Goal: Task Accomplishment & Management: Manage account settings

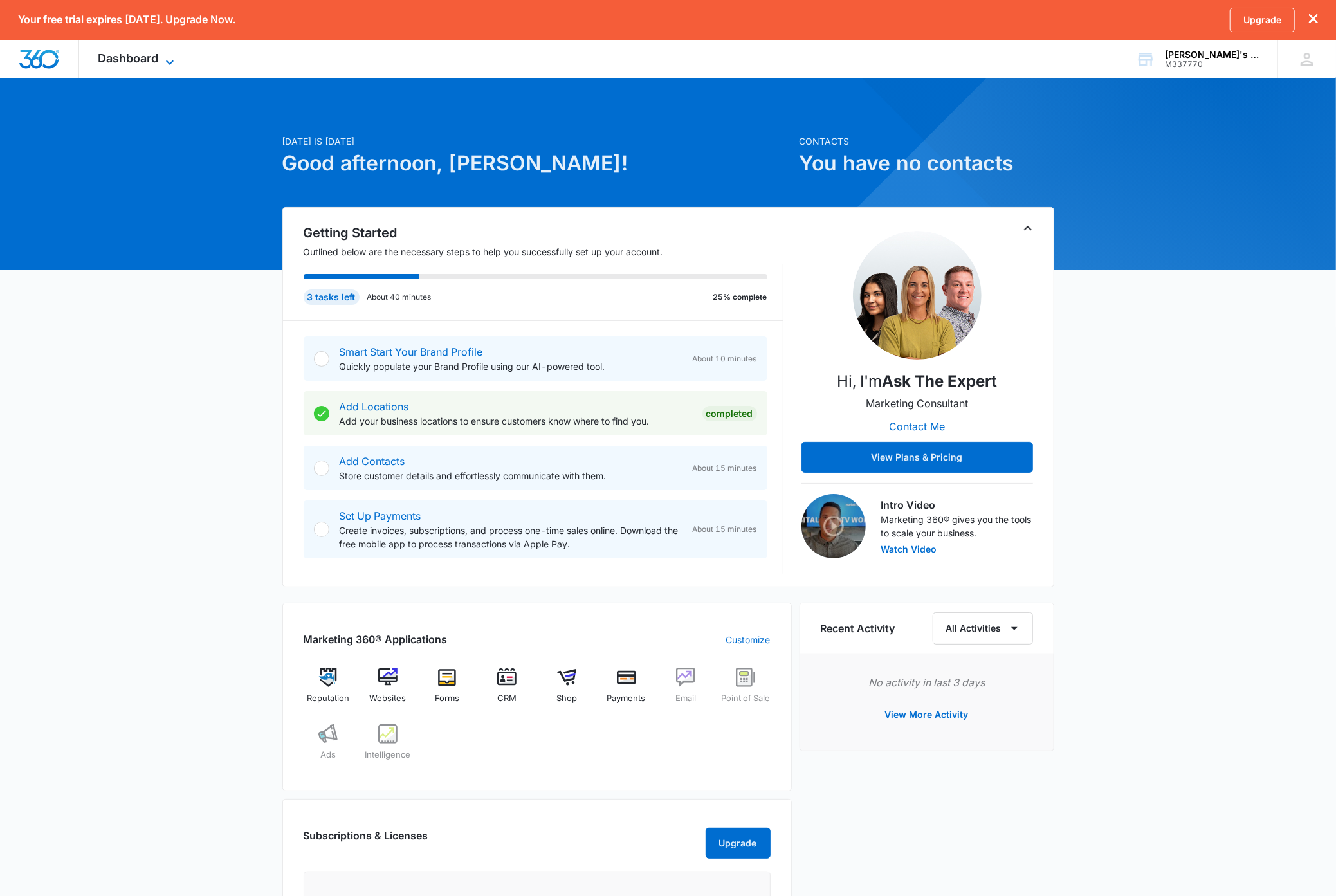
click at [170, 60] on icon at bounding box center [170, 62] width 15 height 15
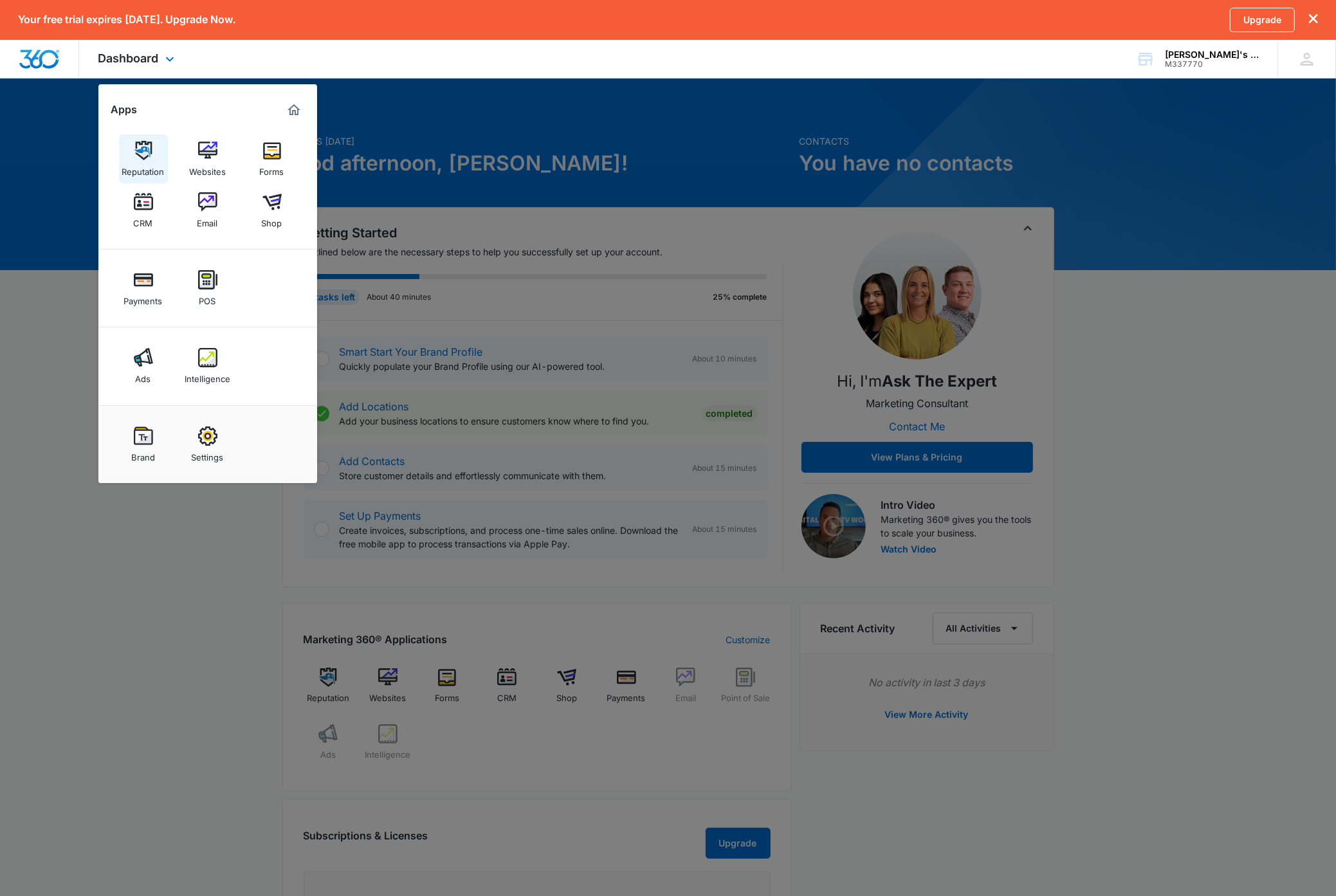
click at [151, 162] on div "Reputation" at bounding box center [143, 169] width 43 height 17
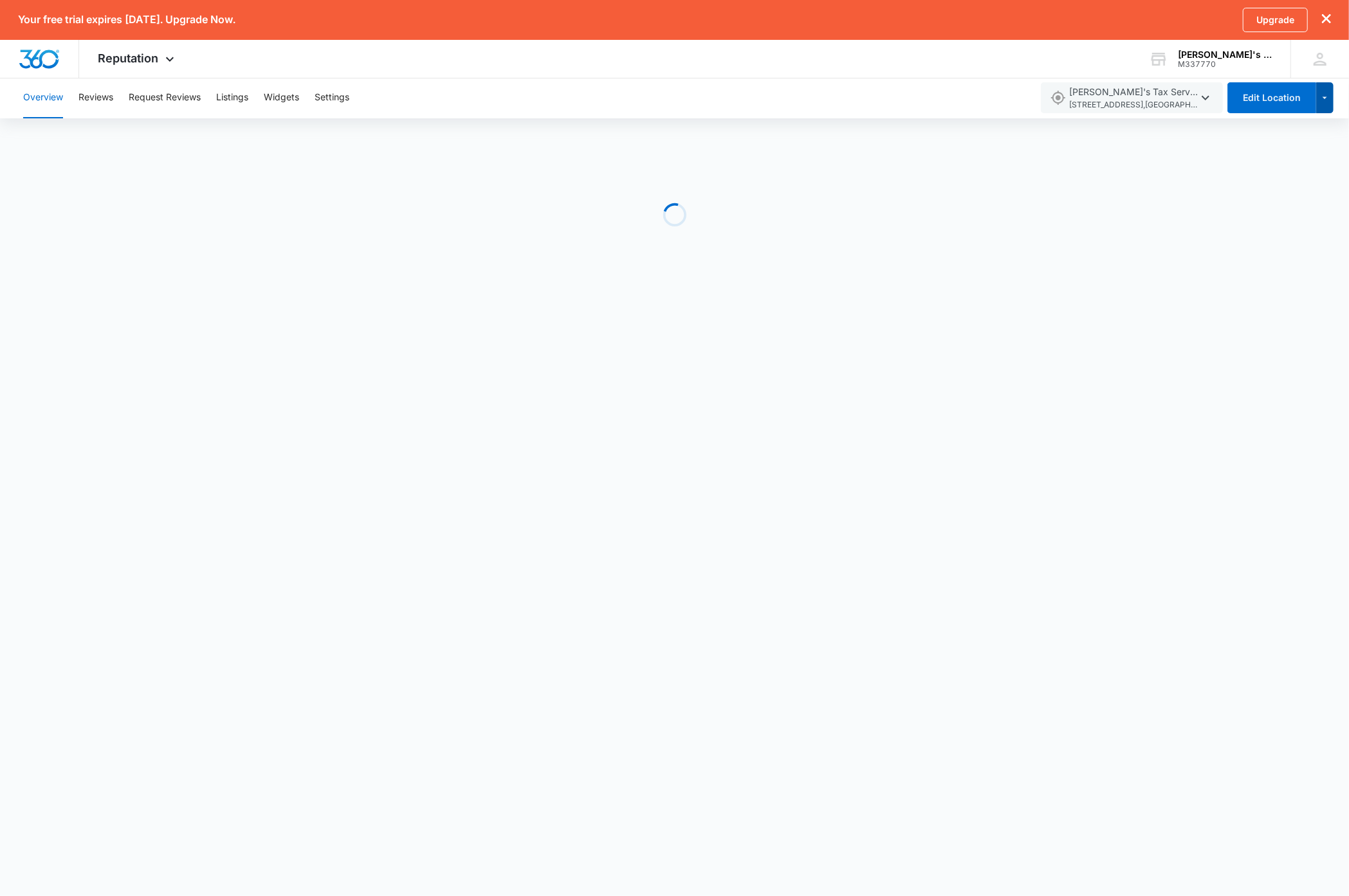
click at [1324, 102] on icon "button" at bounding box center [1325, 98] width 11 height 15
click at [1136, 99] on span "[STREET_ADDRESS]" at bounding box center [1133, 105] width 129 height 12
click at [1034, 385] on body "Your free trial expires [DATE]. Upgrade Now. Upgrade Reputation Apps Reputation…" at bounding box center [674, 448] width 1349 height 896
click at [336, 222] on div "Loading" at bounding box center [674, 215] width 1349 height 193
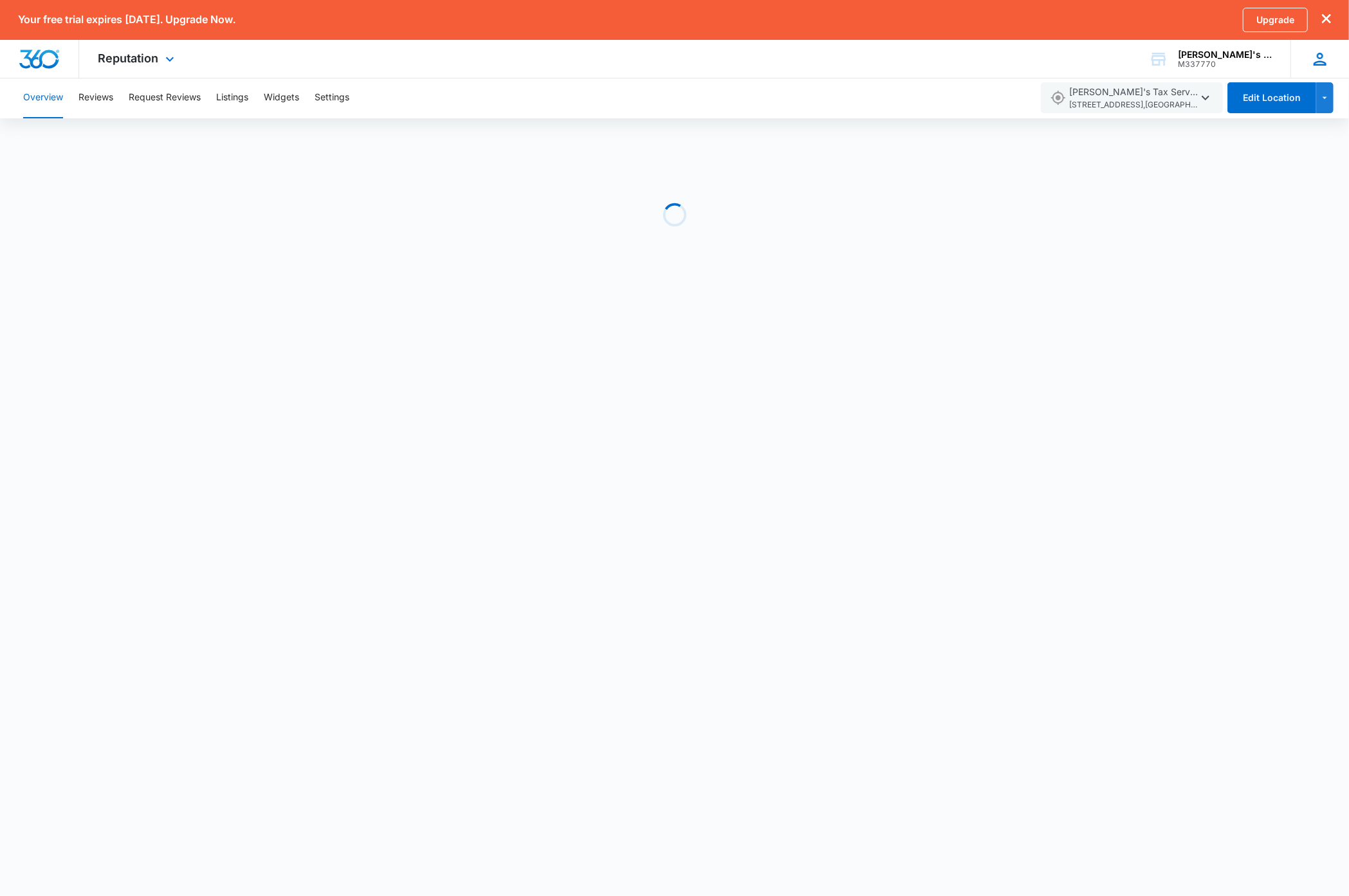
click at [1329, 61] on icon at bounding box center [1320, 59] width 20 height 20
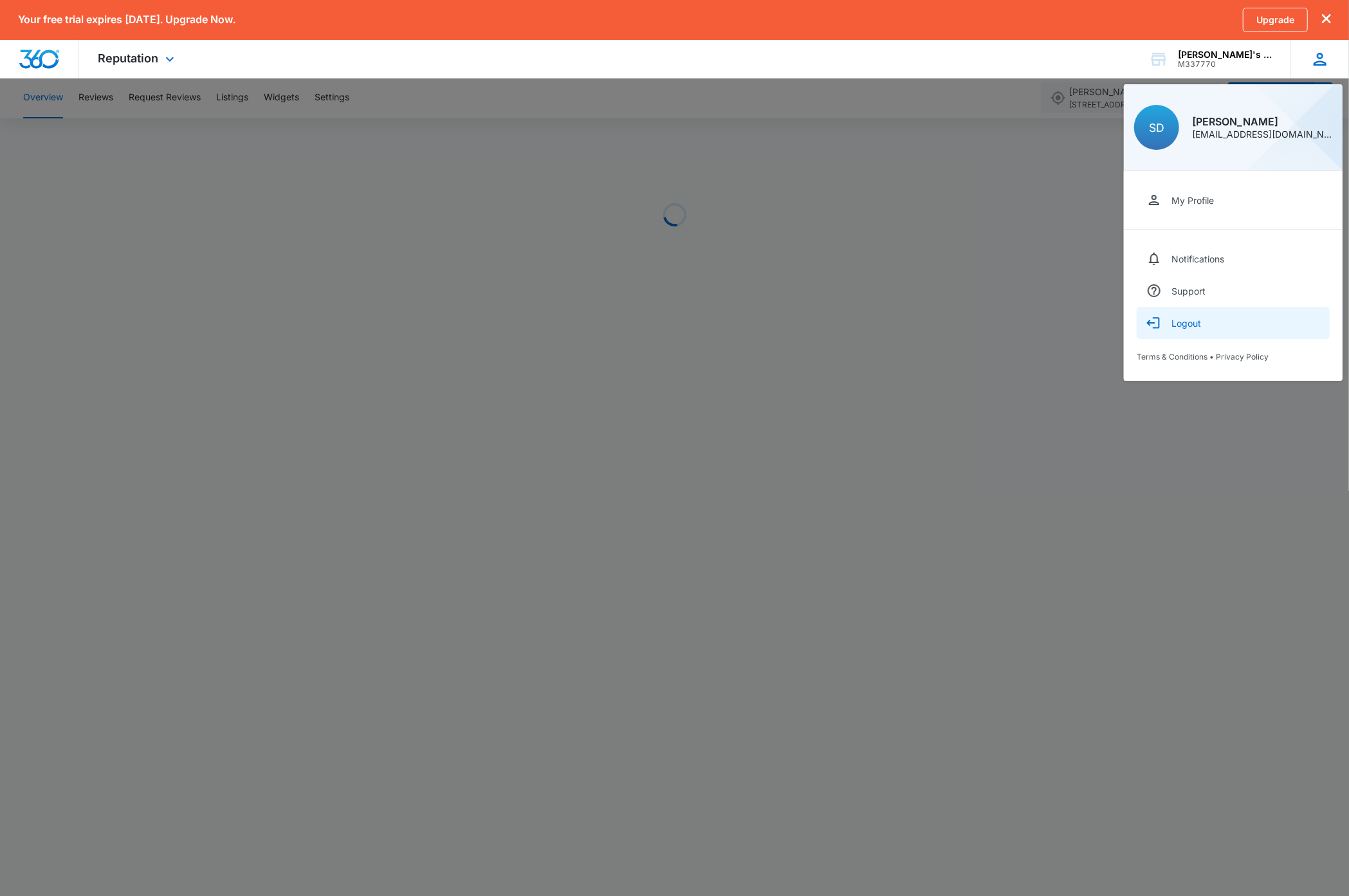
click at [1205, 327] on button "Logout" at bounding box center [1233, 323] width 193 height 32
